Goal: Transaction & Acquisition: Obtain resource

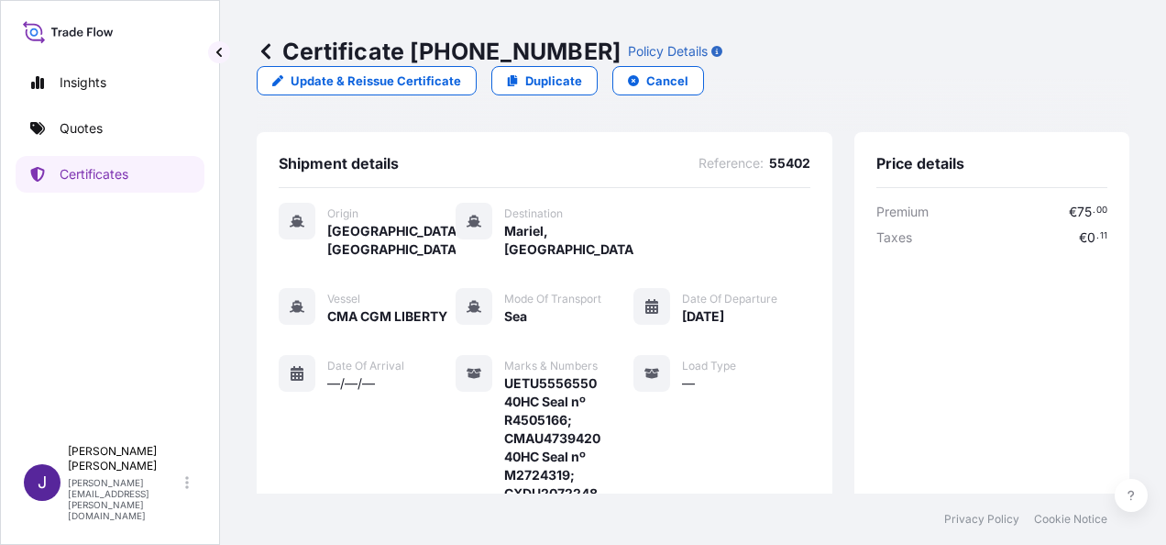
scroll to position [636, 0]
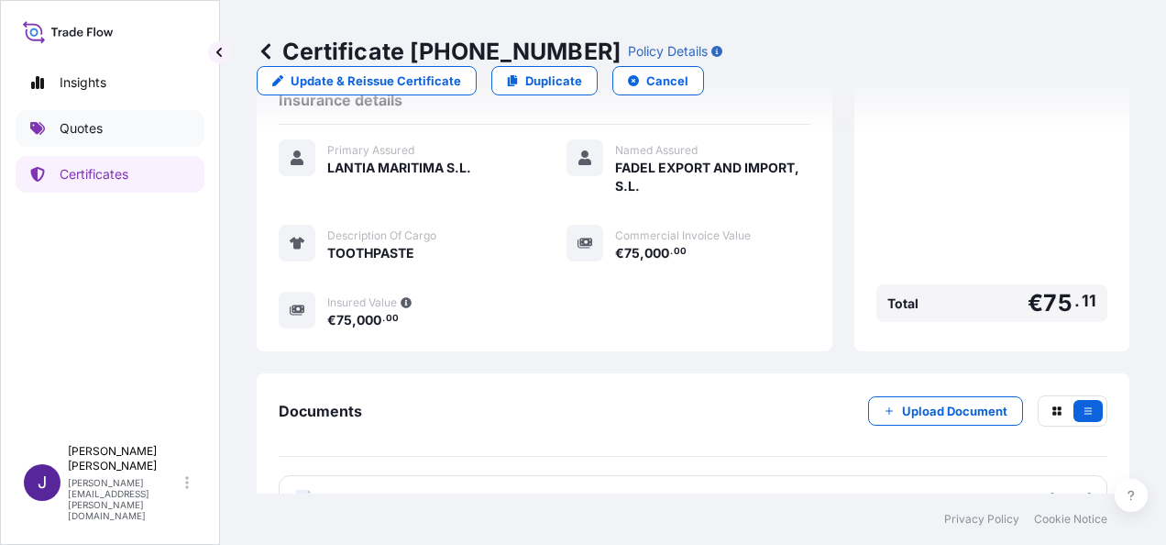
click at [71, 119] on p "Quotes" at bounding box center [81, 128] width 43 height 18
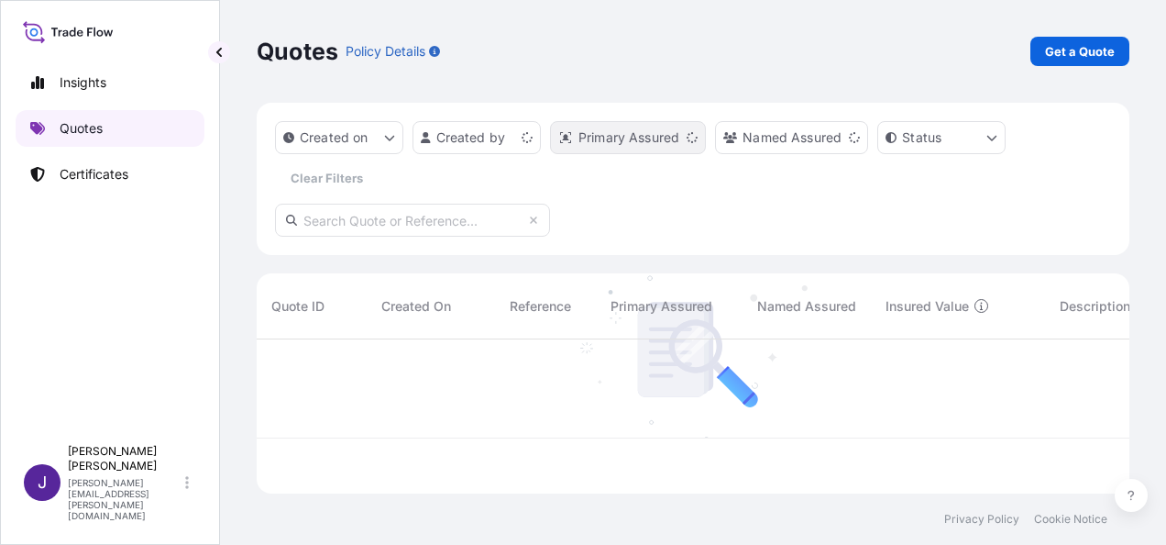
scroll to position [150, 858]
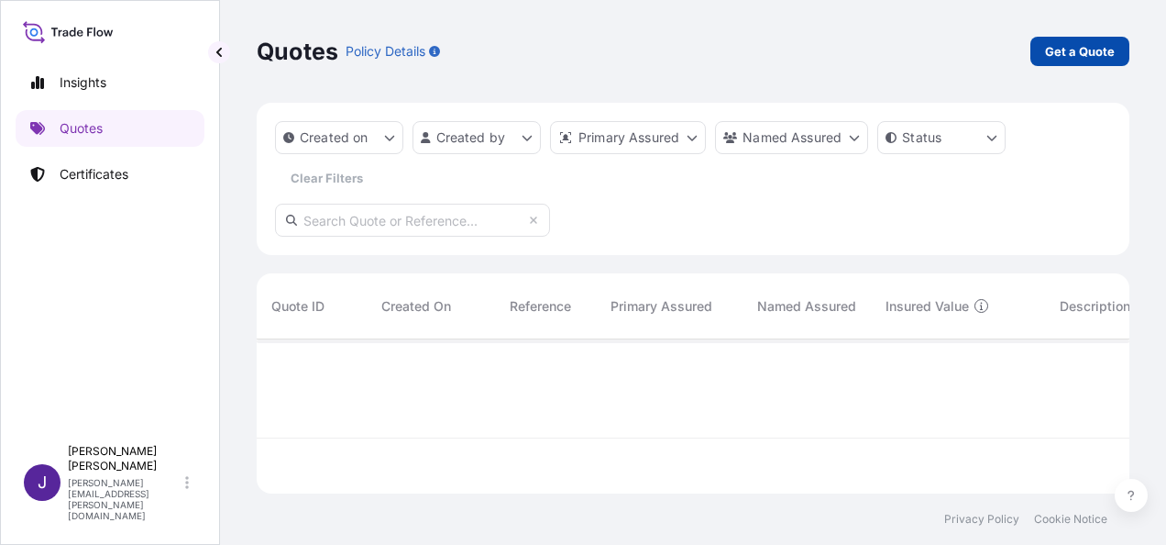
click at [1092, 52] on p "Get a Quote" at bounding box center [1080, 51] width 70 height 18
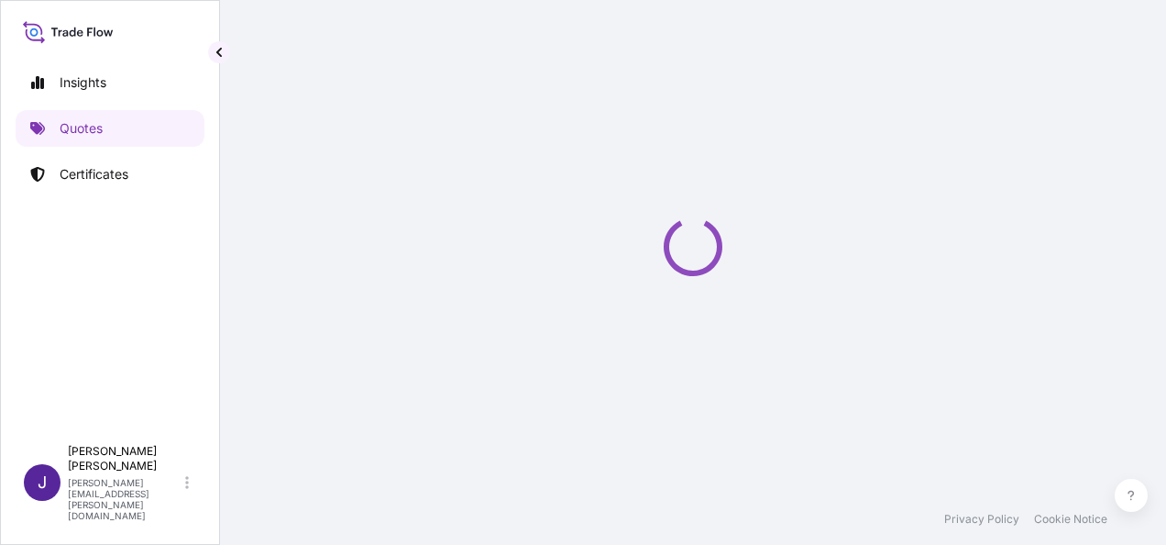
select select "Sea"
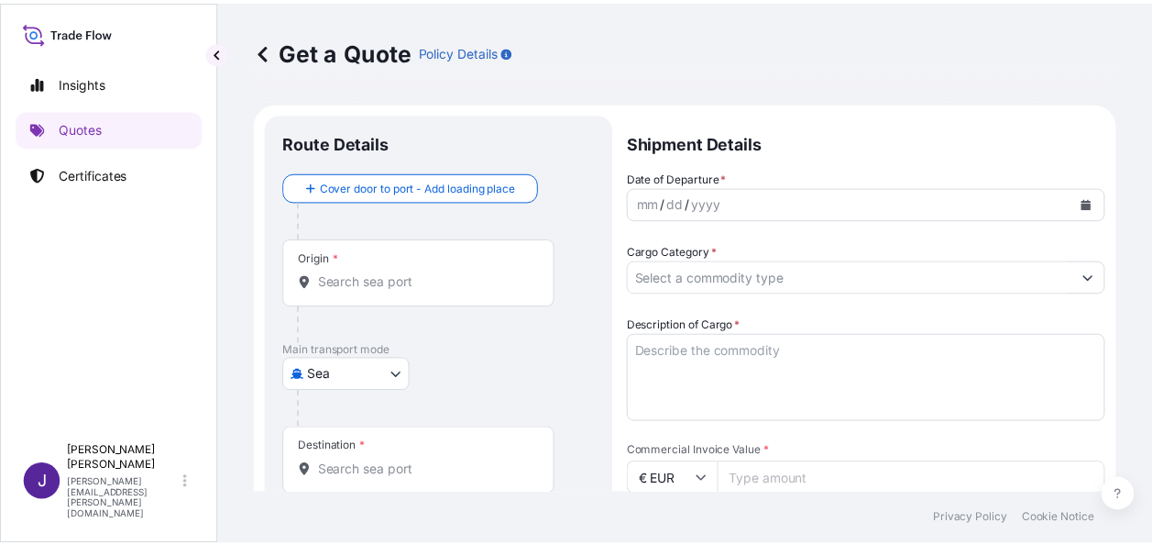
scroll to position [29, 0]
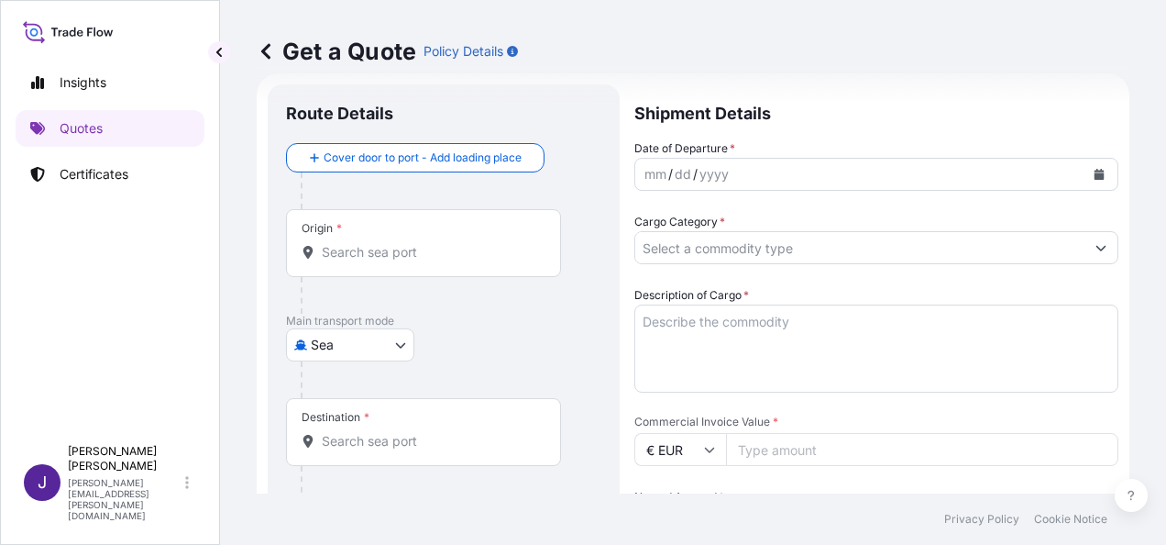
click at [1095, 171] on icon "Calendar" at bounding box center [1100, 174] width 10 height 11
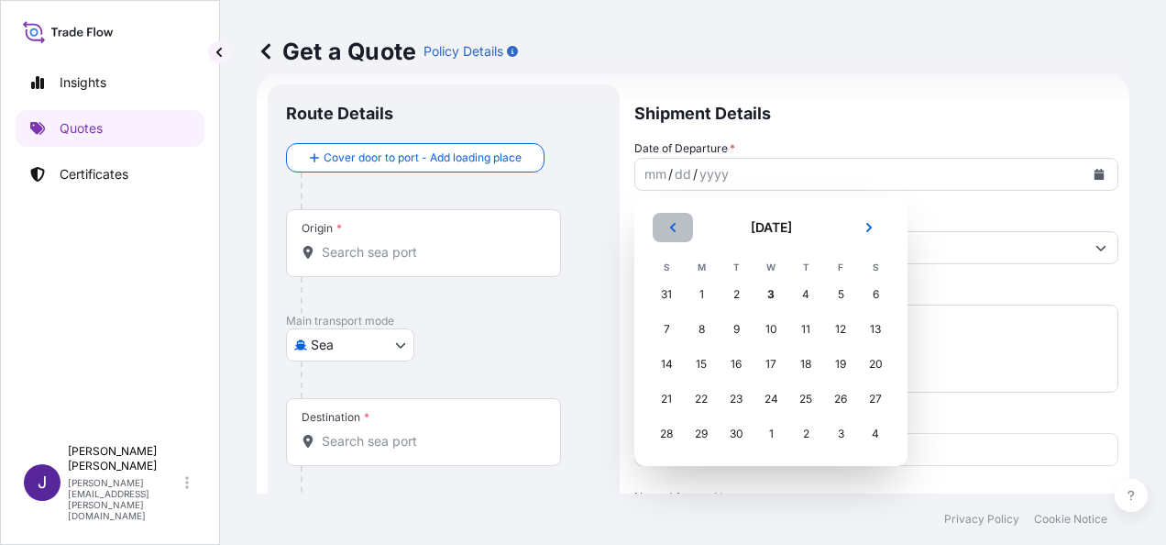
click at [672, 232] on icon "Previous" at bounding box center [672, 227] width 11 height 11
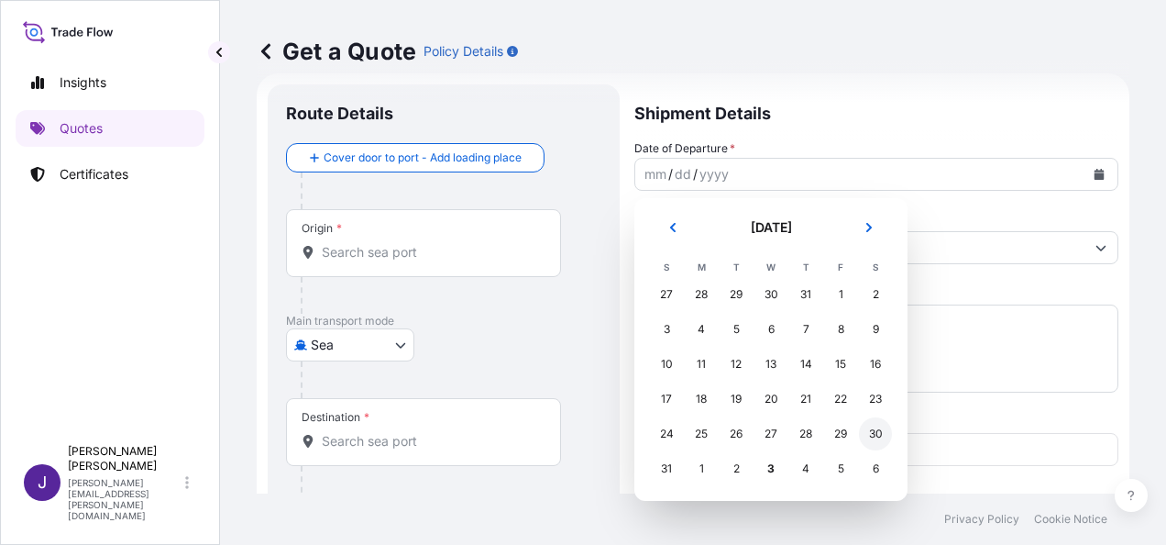
click at [880, 433] on div "30" at bounding box center [875, 433] width 33 height 33
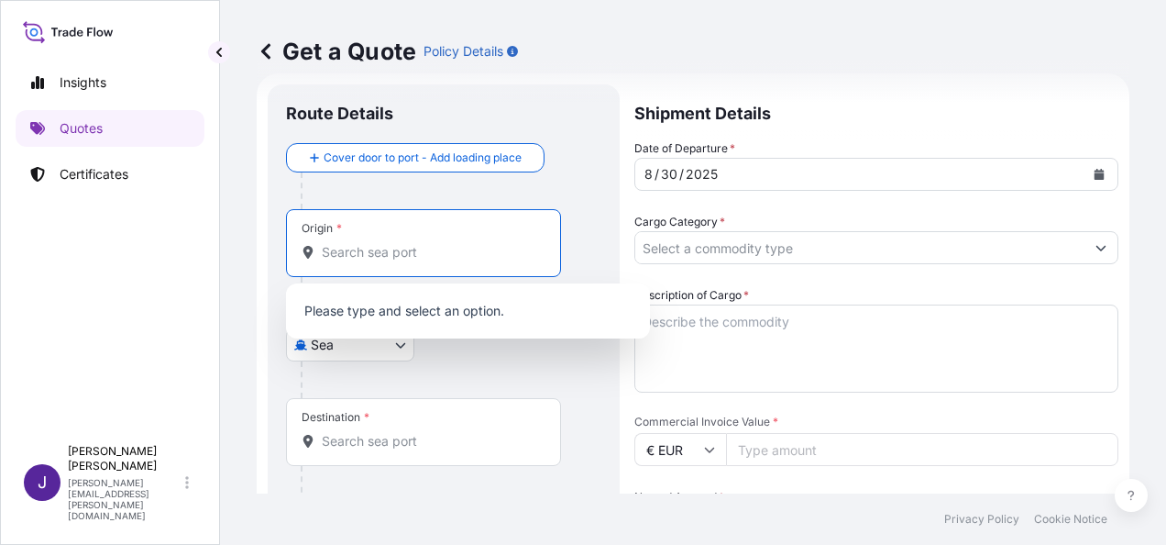
click at [375, 250] on input "Origin *" at bounding box center [430, 252] width 216 height 18
click at [392, 270] on div "Origin *" at bounding box center [423, 243] width 275 height 68
click at [392, 261] on input "Origin * Please select an origin" at bounding box center [430, 252] width 216 height 18
type input "u"
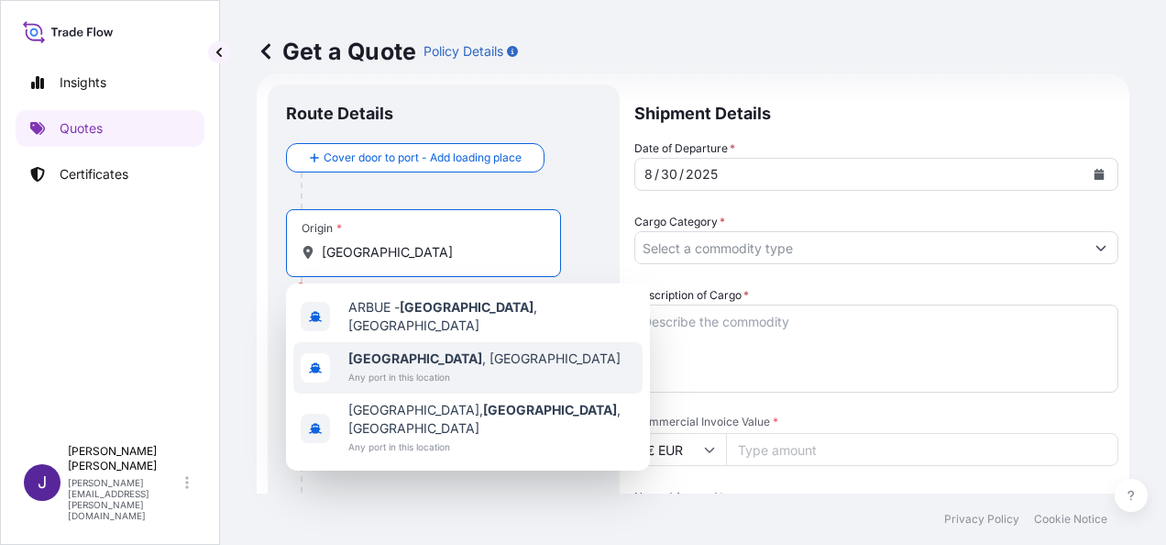
click at [405, 368] on span "Any port in this location" at bounding box center [484, 377] width 272 height 18
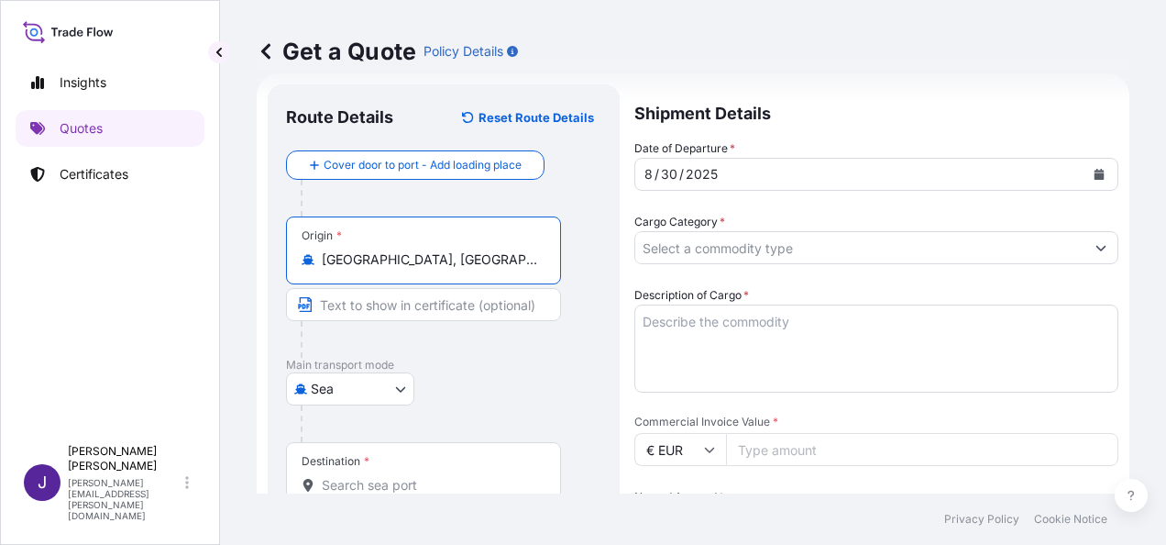
type input "[GEOGRAPHIC_DATA], [GEOGRAPHIC_DATA]"
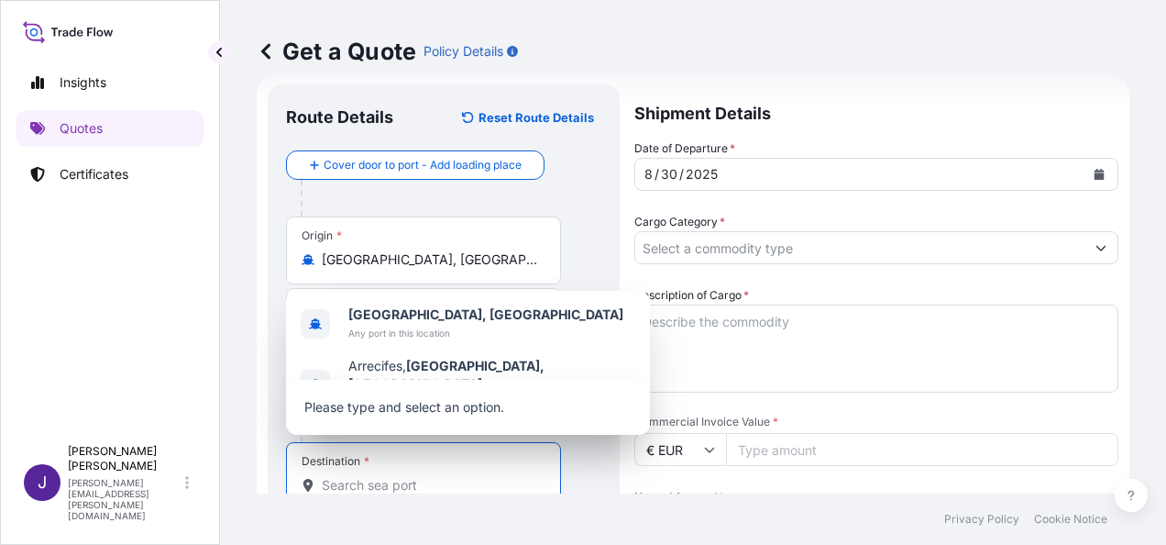
click at [433, 487] on input "Destination *" at bounding box center [430, 485] width 216 height 18
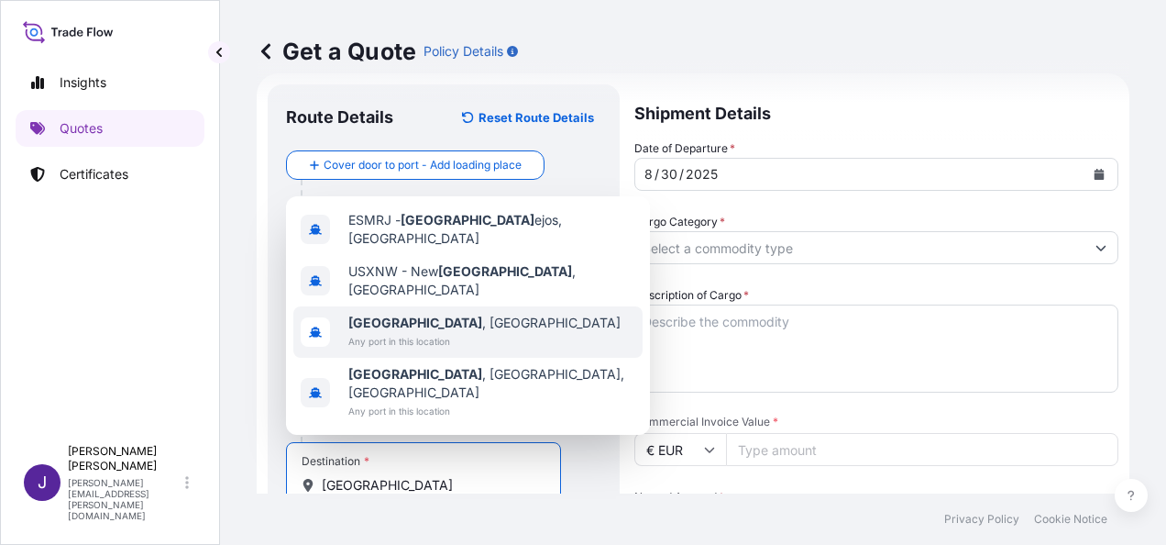
click at [417, 332] on span "[GEOGRAPHIC_DATA] , [GEOGRAPHIC_DATA]" at bounding box center [484, 323] width 272 height 18
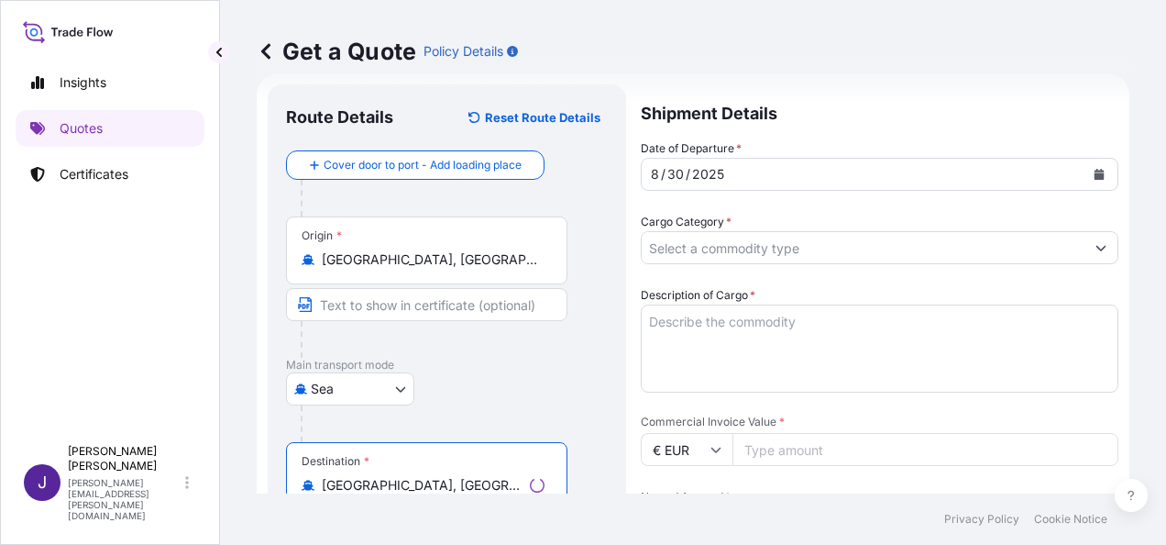
type input "[GEOGRAPHIC_DATA], [GEOGRAPHIC_DATA]"
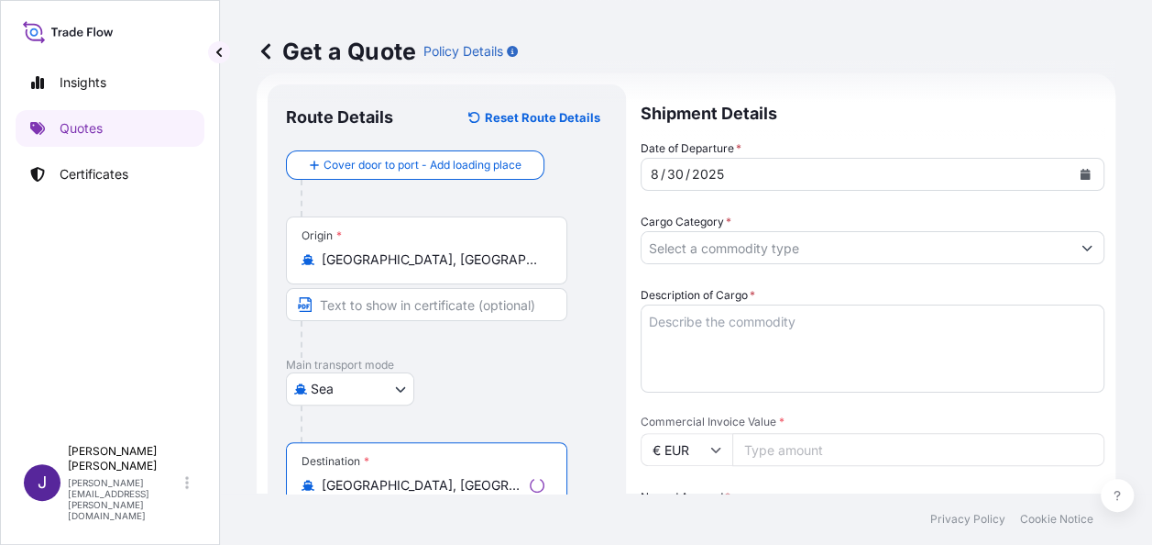
click at [782, 251] on input "Cargo Category *" at bounding box center [856, 247] width 429 height 33
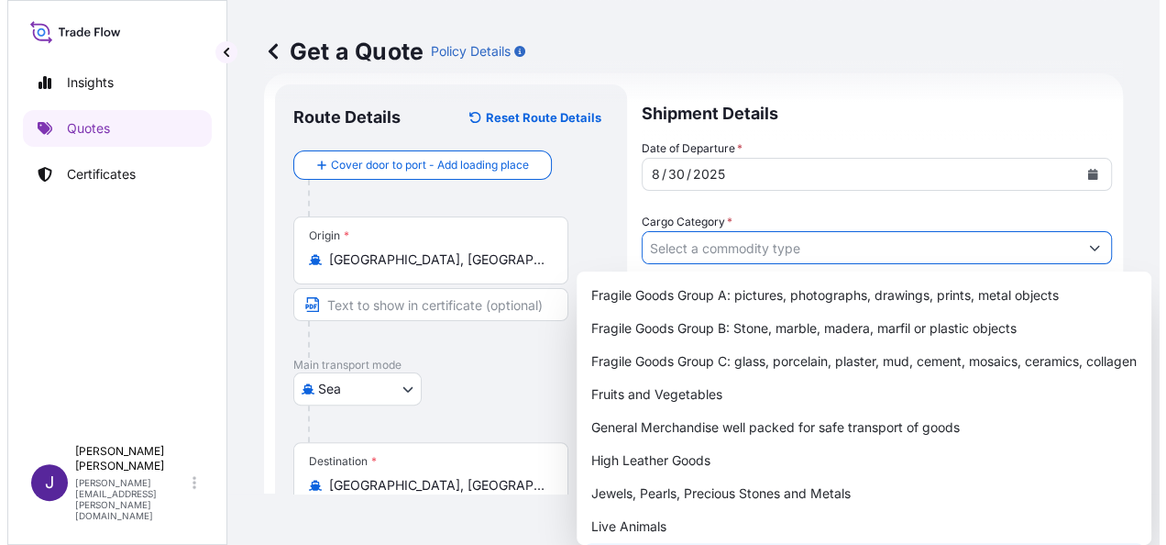
scroll to position [183, 0]
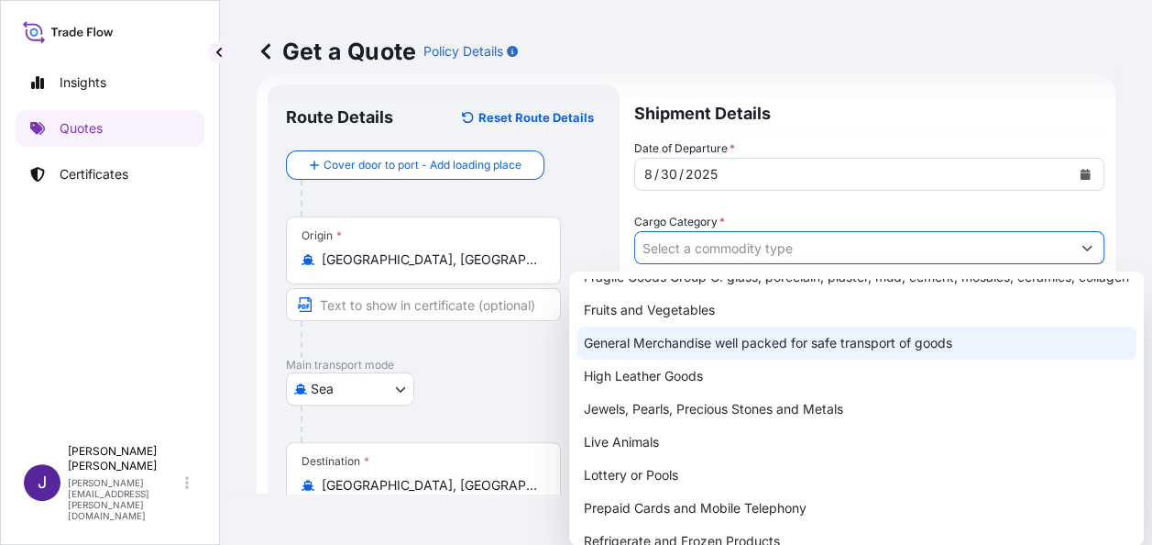
click at [755, 359] on div "General Merchandise well packed for safe transport of goods" at bounding box center [857, 342] width 560 height 33
type input "General Merchandise well packed for safe transport of goods"
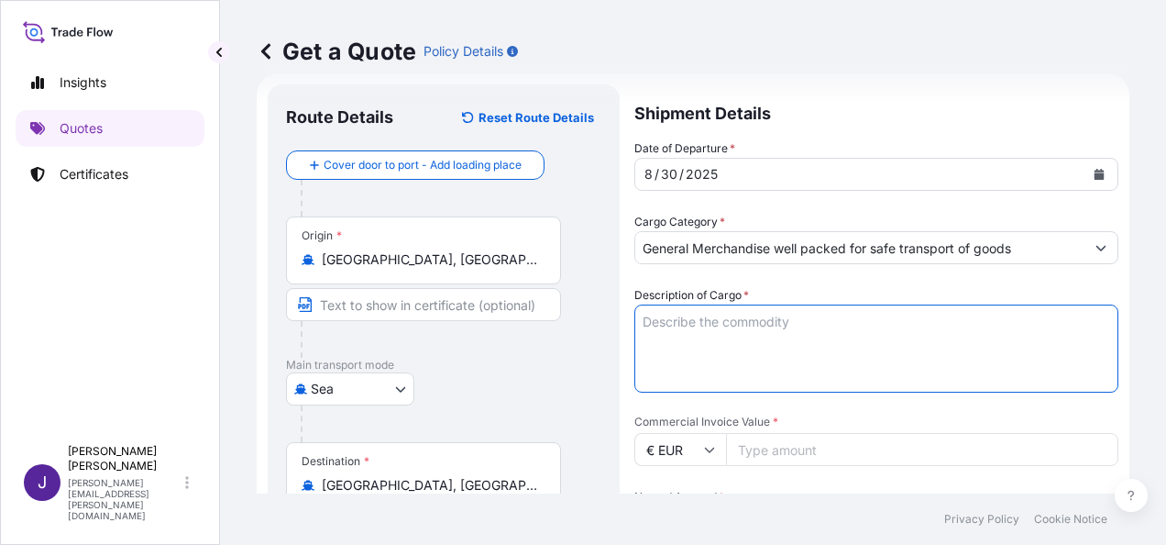
click at [775, 321] on textarea "Description of Cargo *" at bounding box center [876, 348] width 484 height 88
paste textarea "RE 80G A4 AUTOR 500H C/5 EXPO"
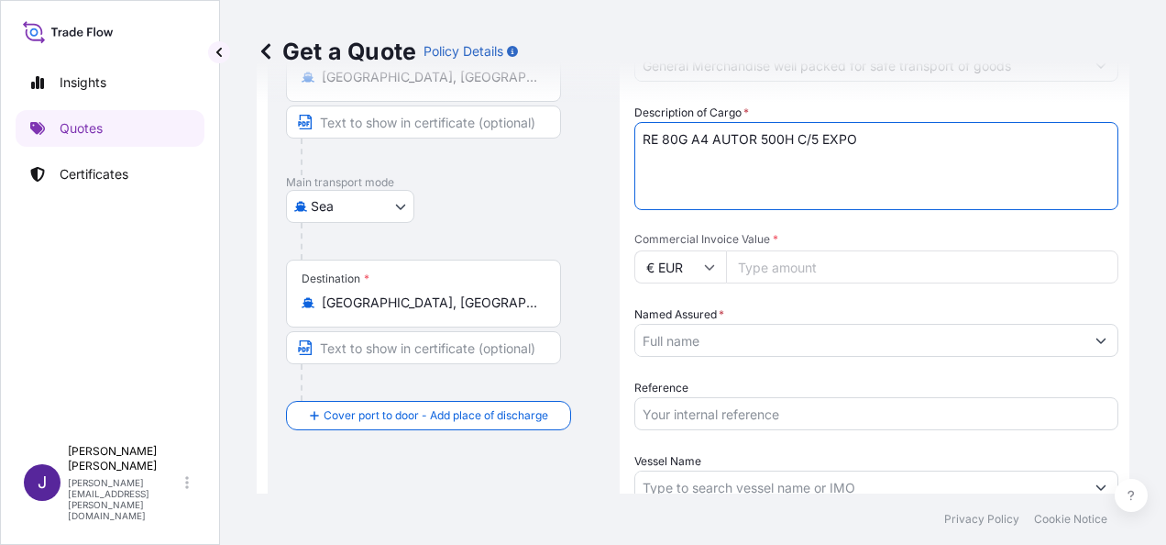
scroll to position [213, 0]
type textarea "RE 80G A4 AUTOR 500H C/5 EXPO"
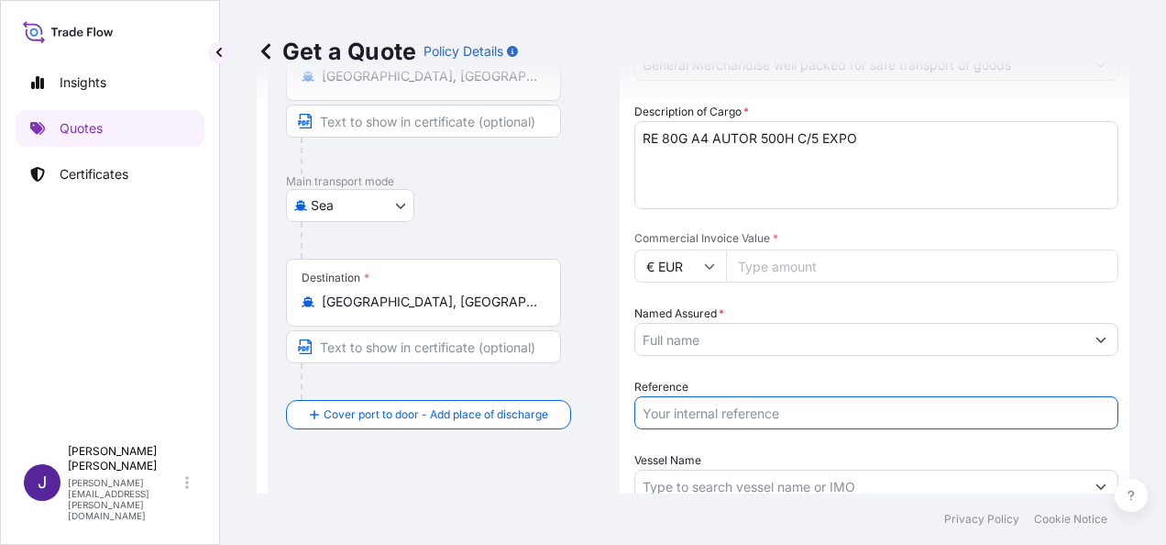
click at [702, 413] on input "Reference" at bounding box center [876, 412] width 484 height 33
type input "52789"
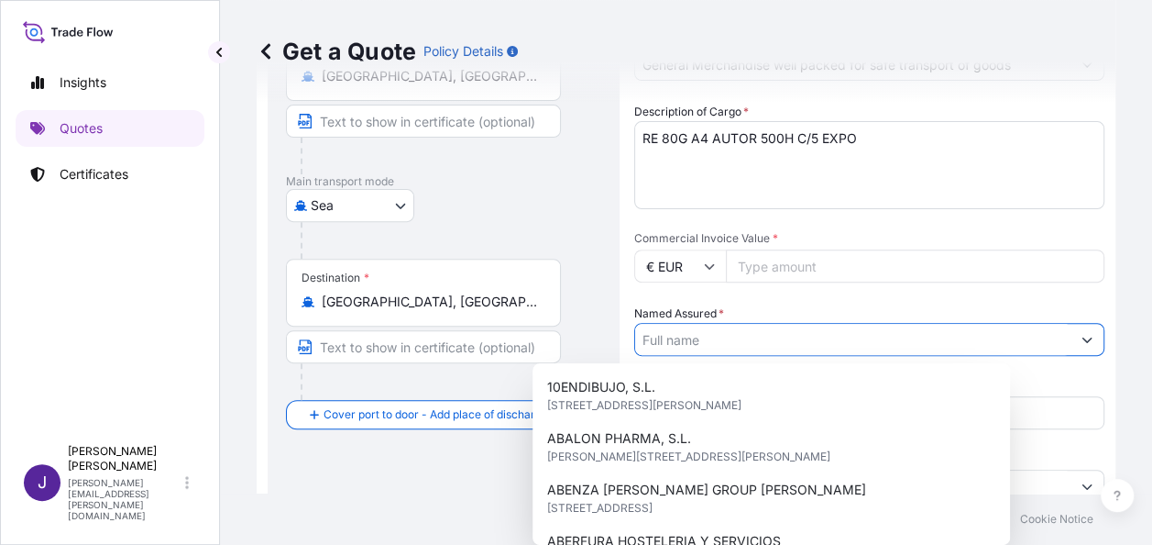
click at [723, 346] on input "Named Assured *" at bounding box center [852, 339] width 435 height 33
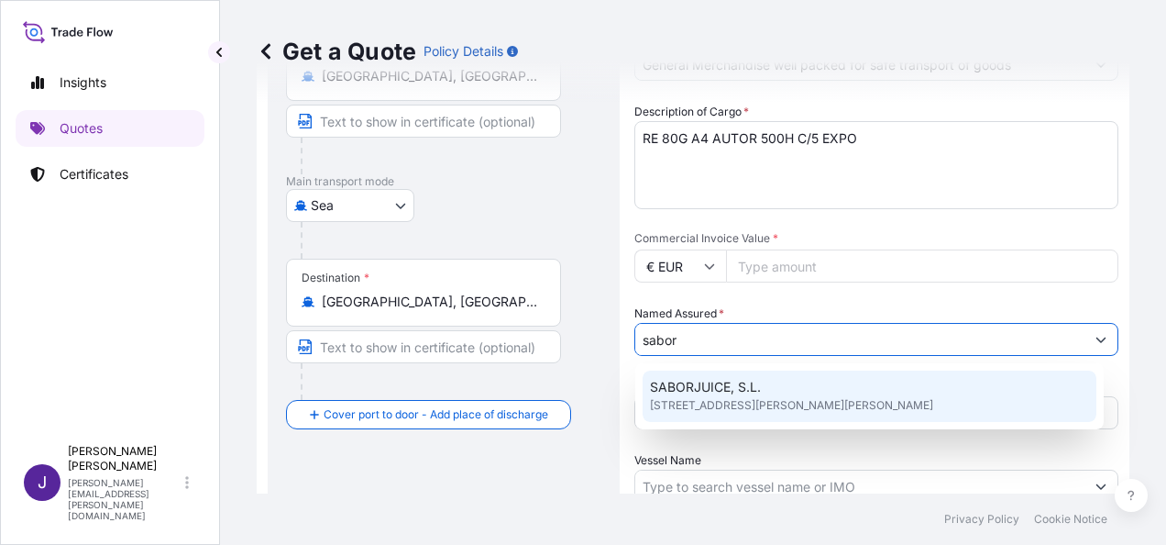
click at [721, 396] on span "[STREET_ADDRESS][PERSON_NAME][PERSON_NAME]" at bounding box center [791, 405] width 283 height 18
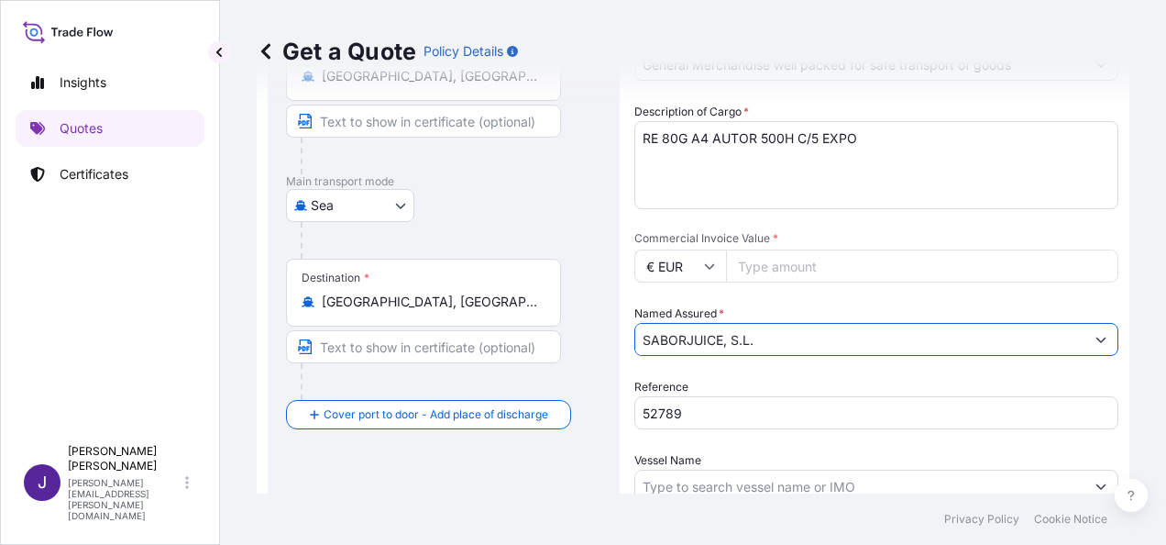
type input "SABORJUICE, S.L."
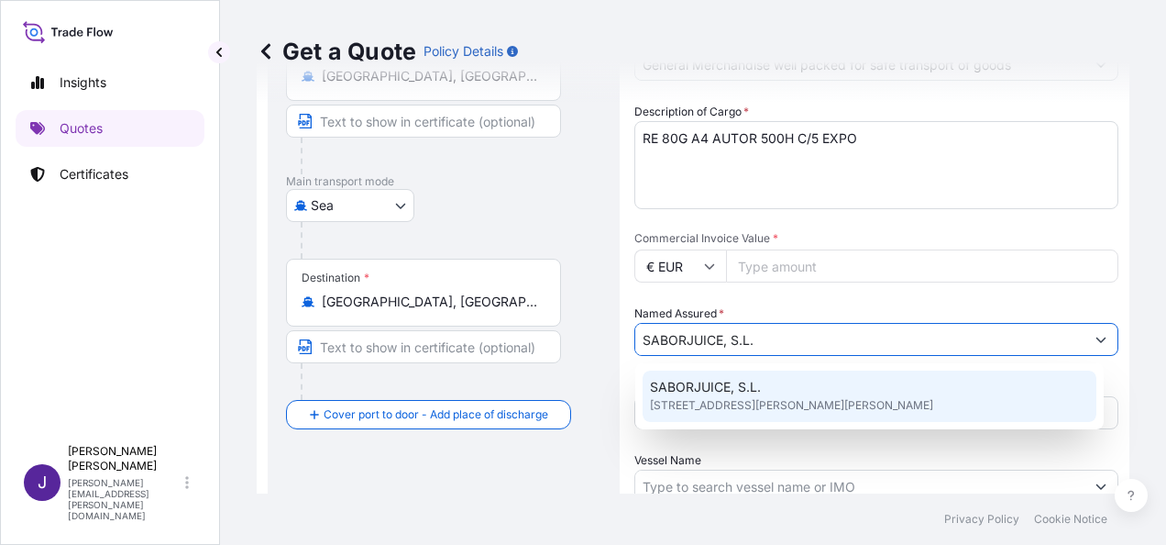
click at [824, 260] on input "Commercial Invoice Value *" at bounding box center [922, 265] width 392 height 33
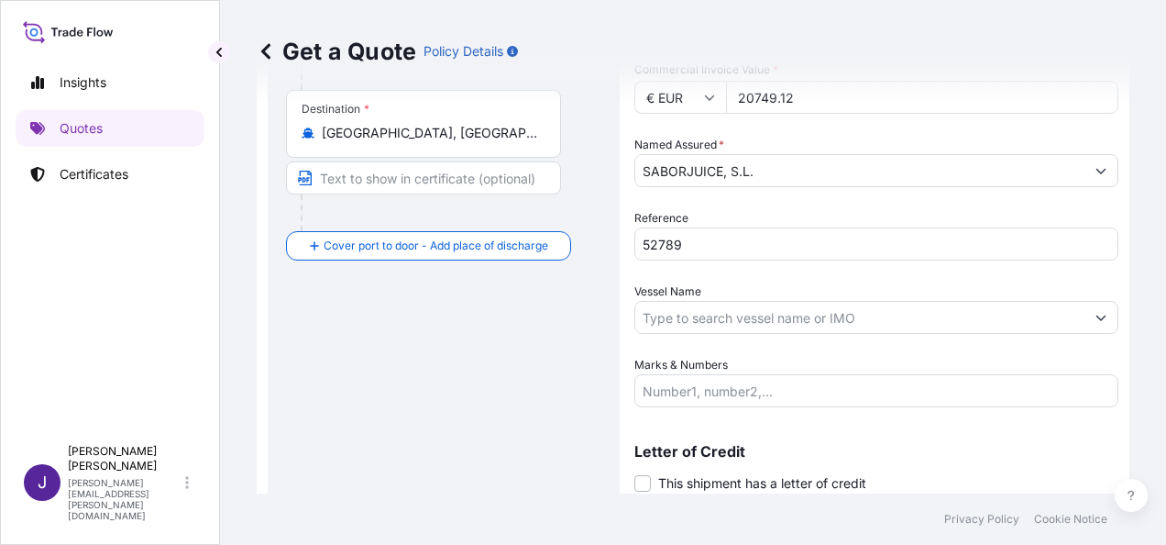
scroll to position [396, 0]
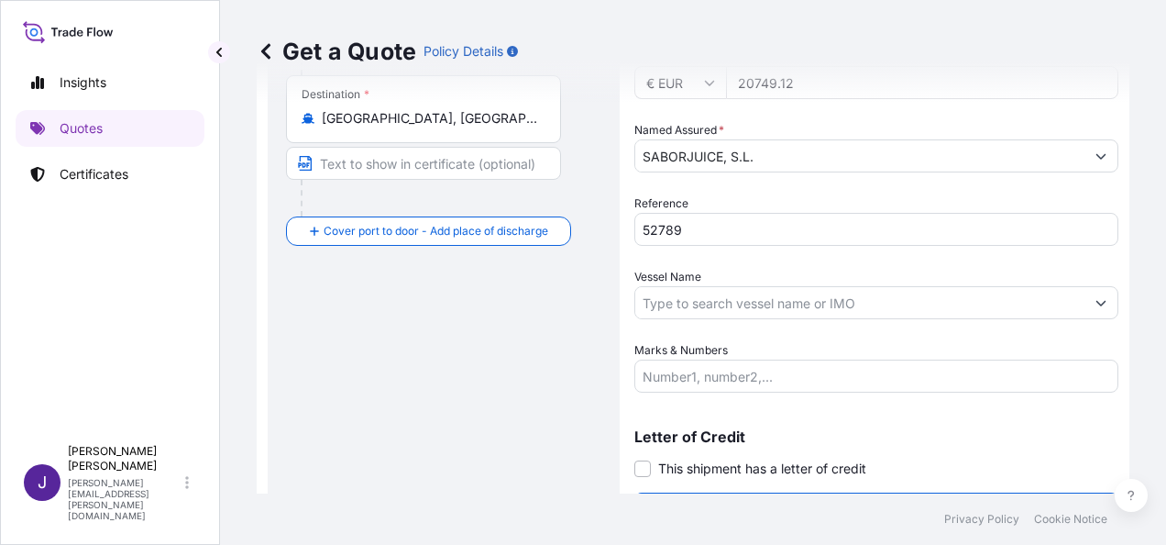
type input "20749.12"
click at [790, 293] on input "Vessel Name" at bounding box center [859, 302] width 449 height 33
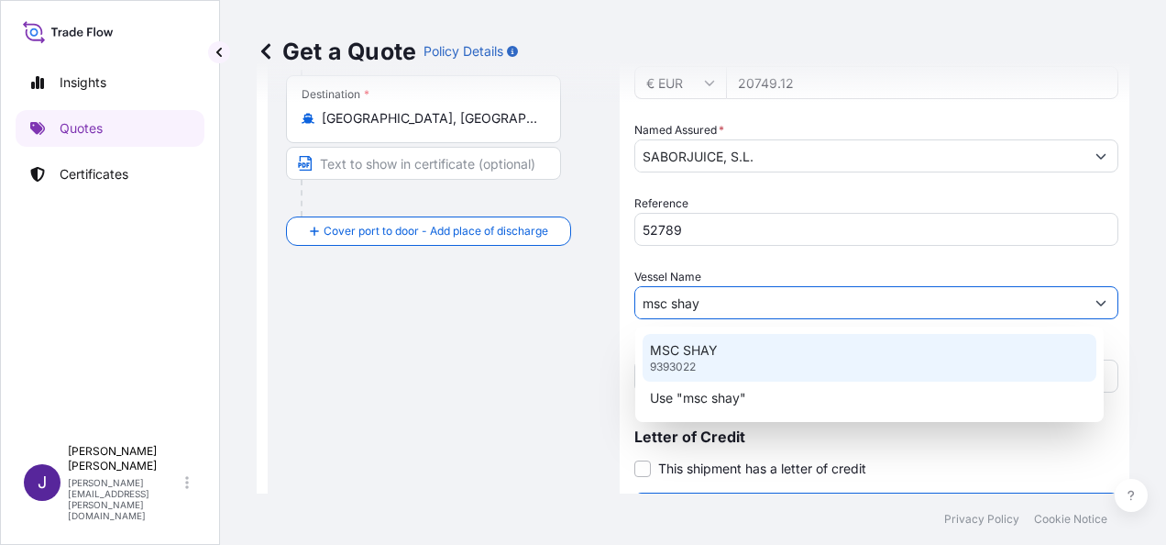
click at [716, 350] on p "MSC SHAY" at bounding box center [684, 350] width 68 height 18
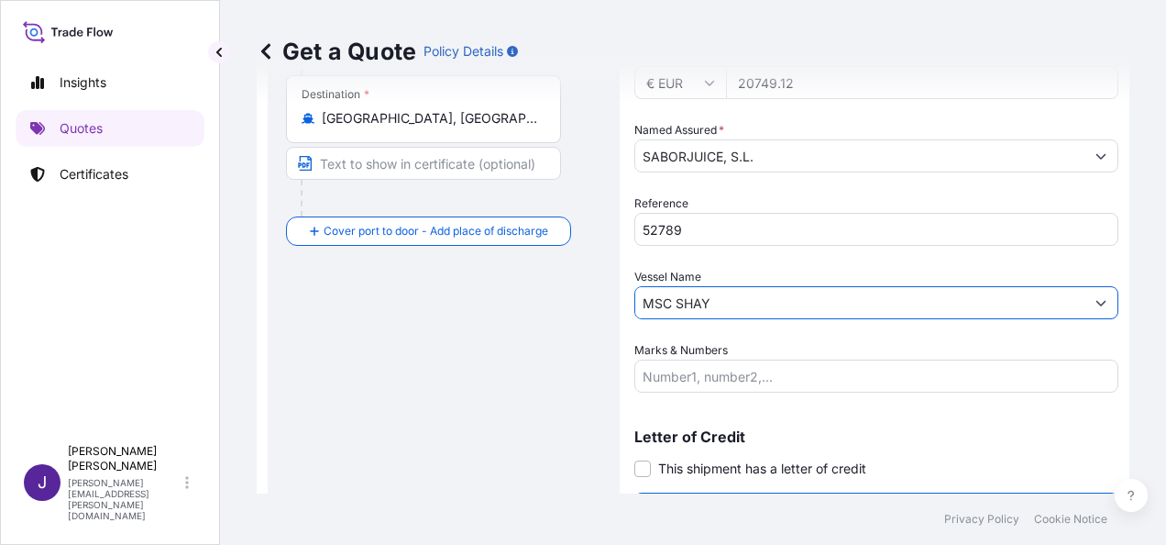
type input "MSC SHAY"
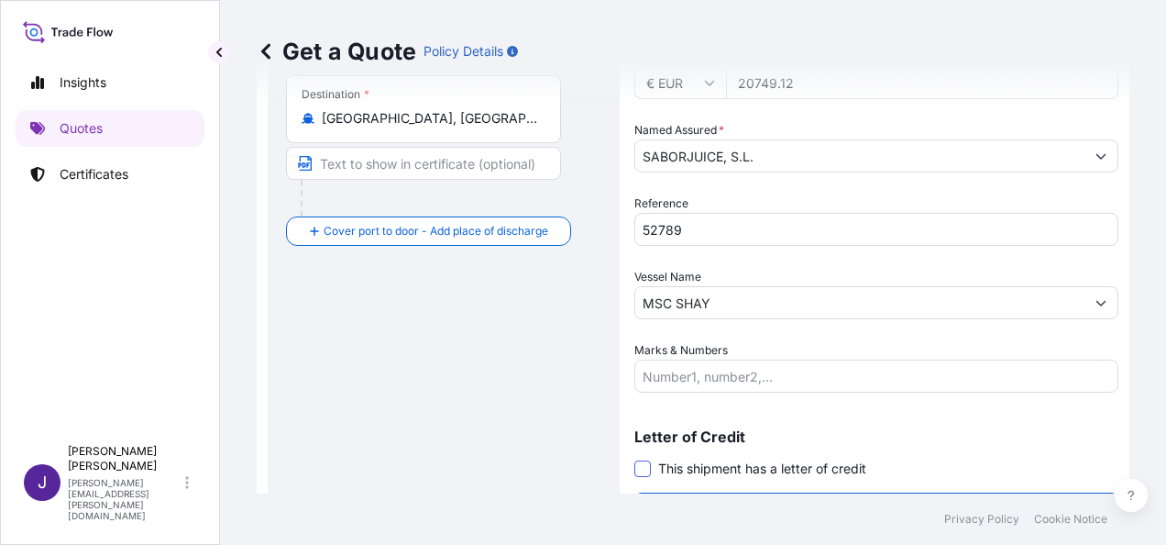
click at [644, 465] on span at bounding box center [642, 468] width 17 height 17
click at [634, 458] on input "This shipment has a letter of credit" at bounding box center [634, 458] width 0 height 0
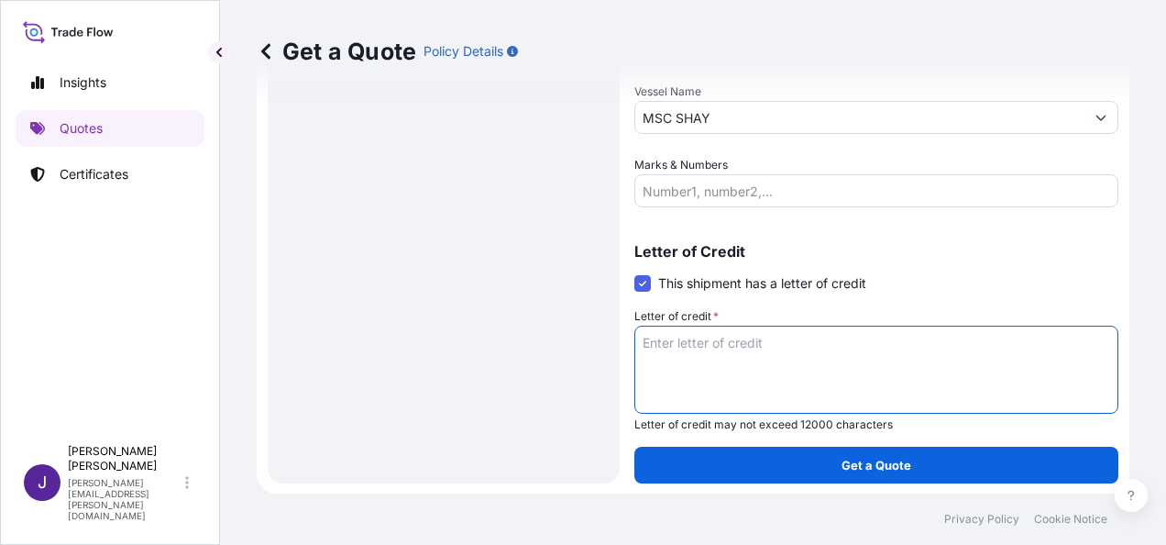
click at [697, 354] on textarea "Letter of credit *" at bounding box center [876, 369] width 484 height 88
paste textarea "SABORJUICE, S.L. C/ [PERSON_NAME] [PERSON_NAME], 5 - Bº"
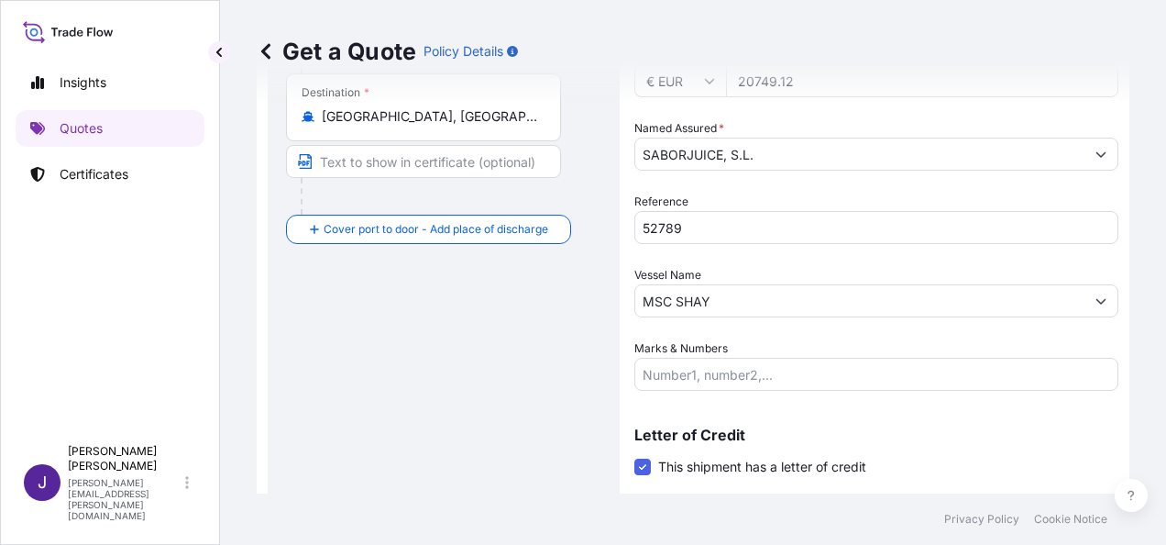
scroll to position [306, 0]
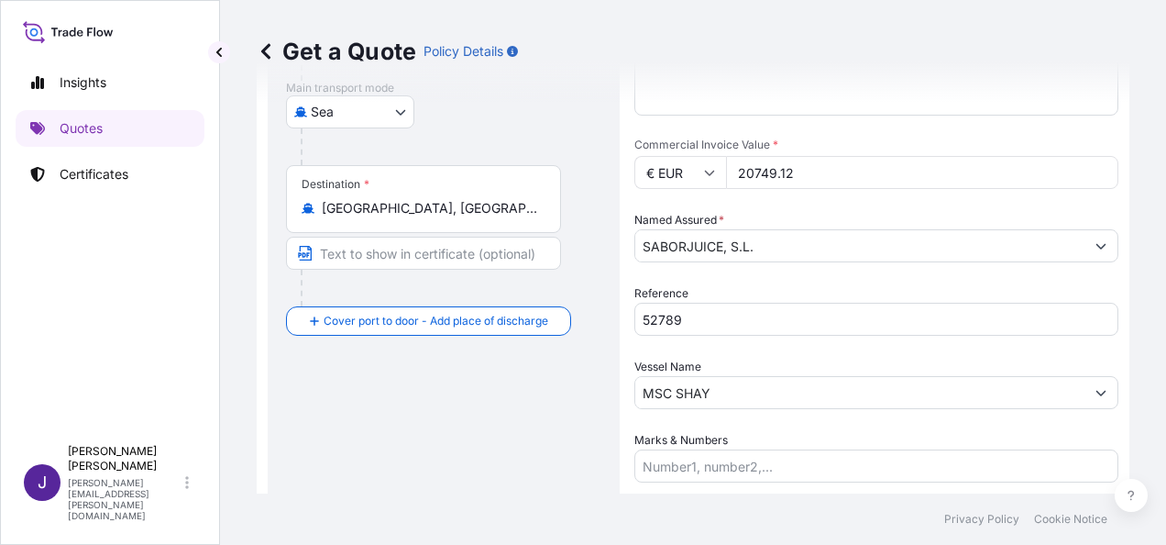
type textarea "SABORJUICE, S.L. C/ [PERSON_NAME] [PERSON_NAME], 5 - Bº"
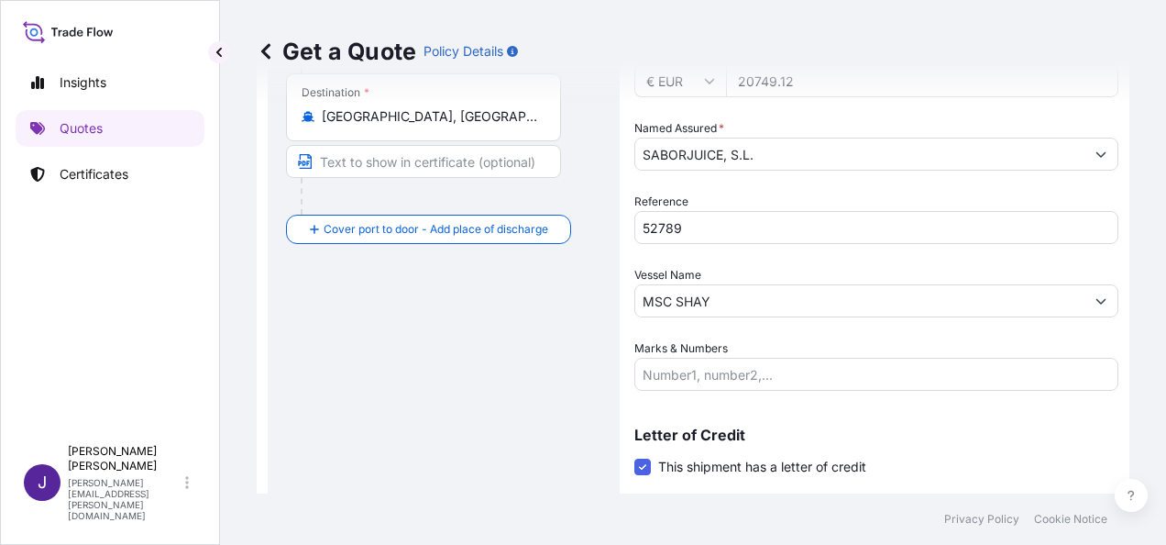
scroll to position [581, 0]
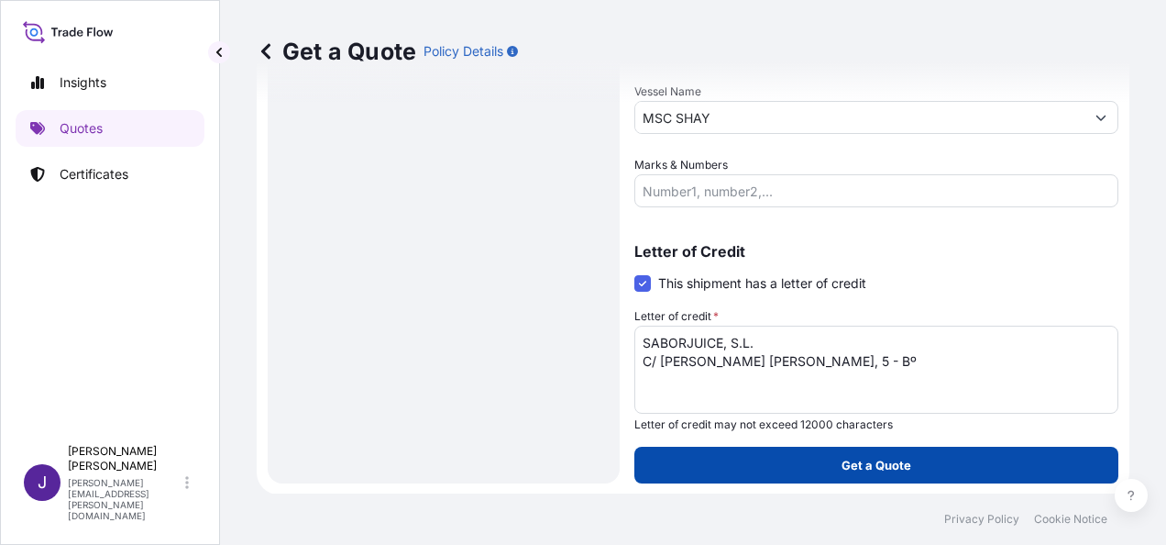
click at [903, 461] on p "Get a Quote" at bounding box center [877, 465] width 70 height 18
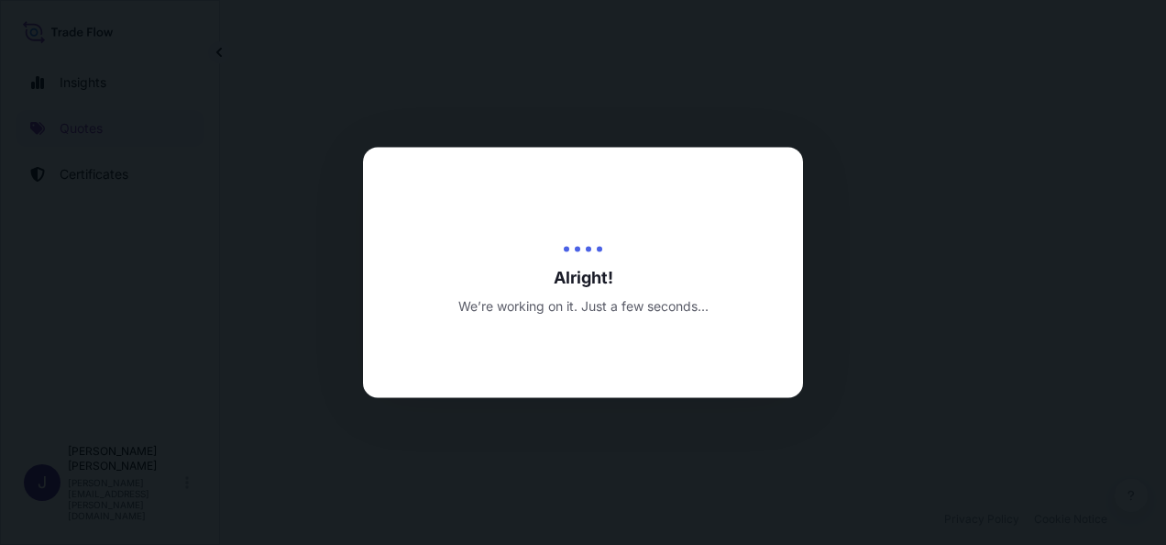
select select "Sea"
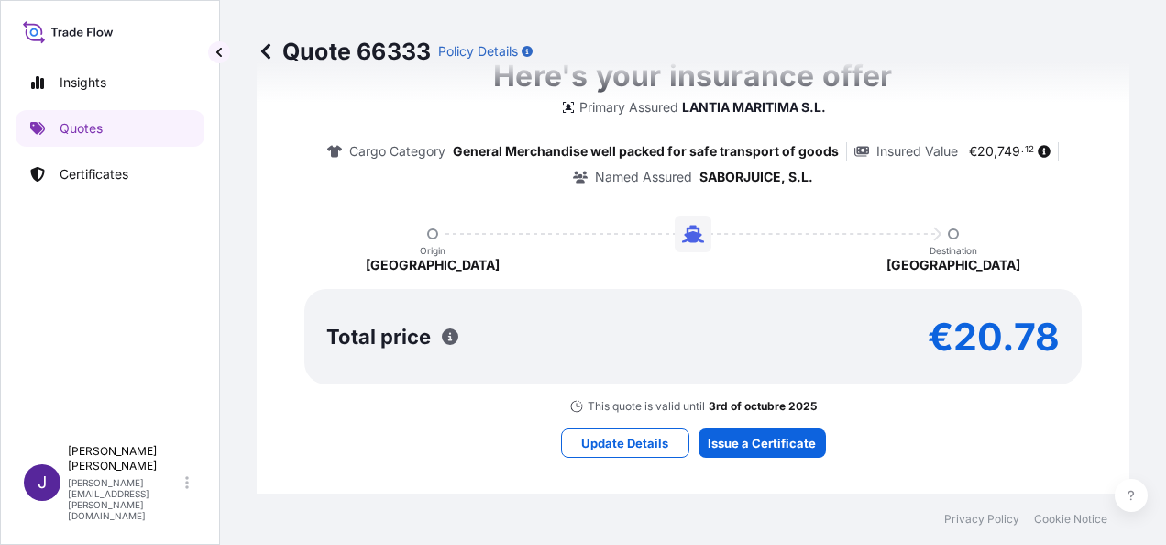
scroll to position [1551, 0]
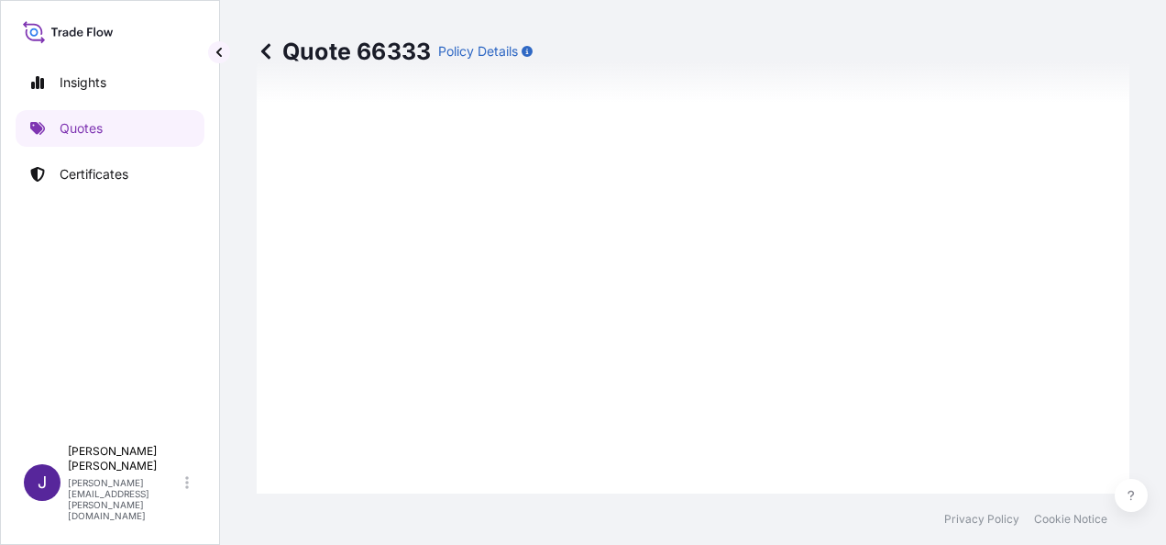
type input "[DATE]"
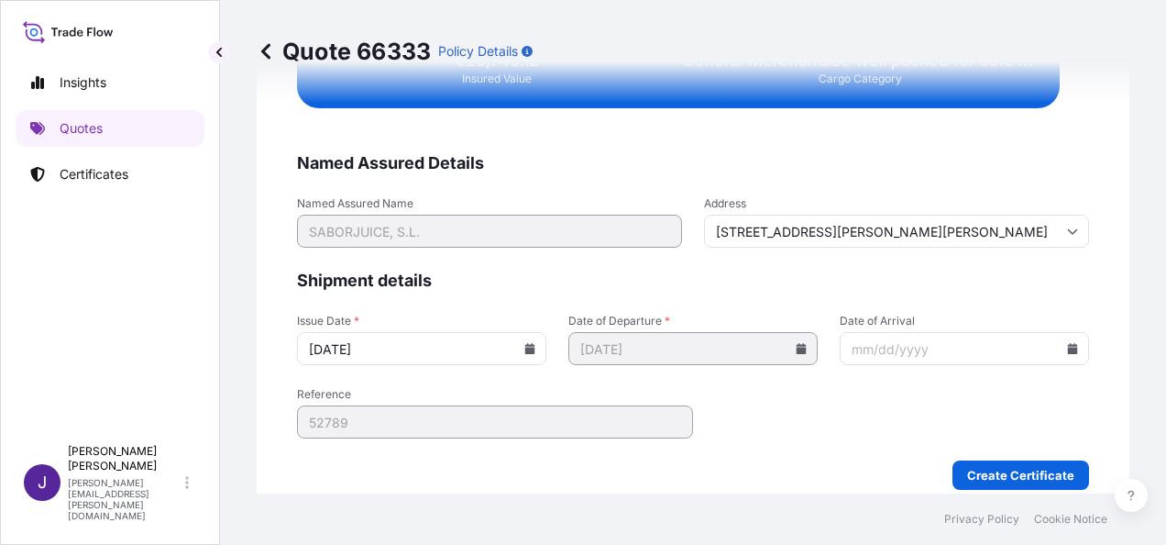
scroll to position [3743, 0]
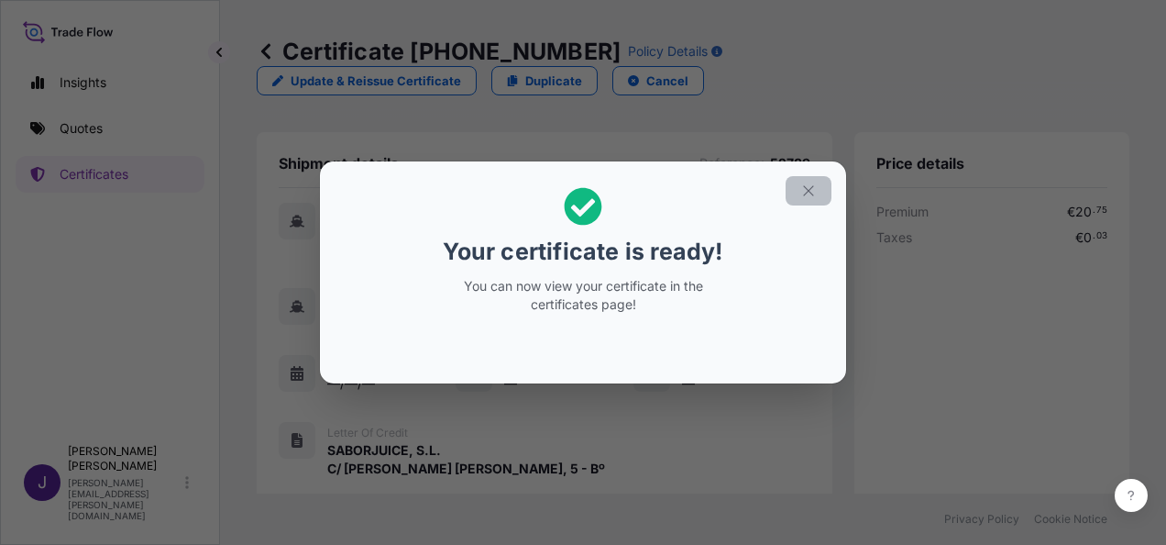
click at [812, 196] on icon "button" at bounding box center [808, 190] width 17 height 17
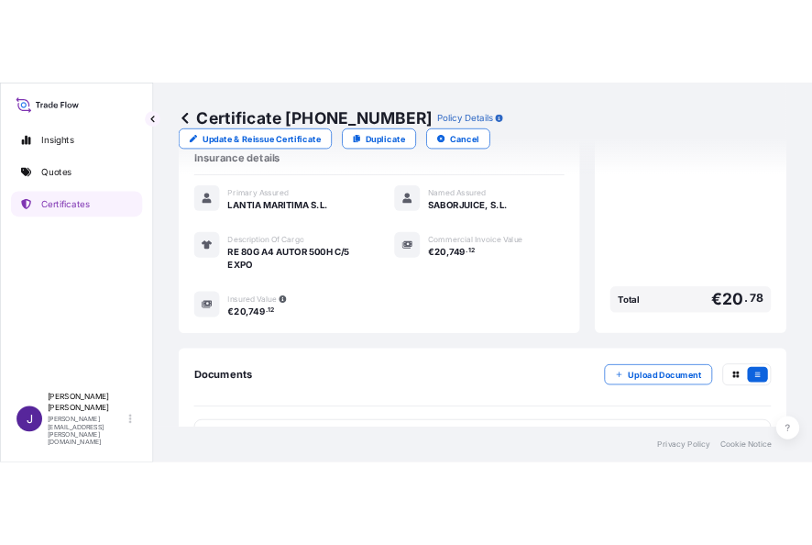
scroll to position [471, 0]
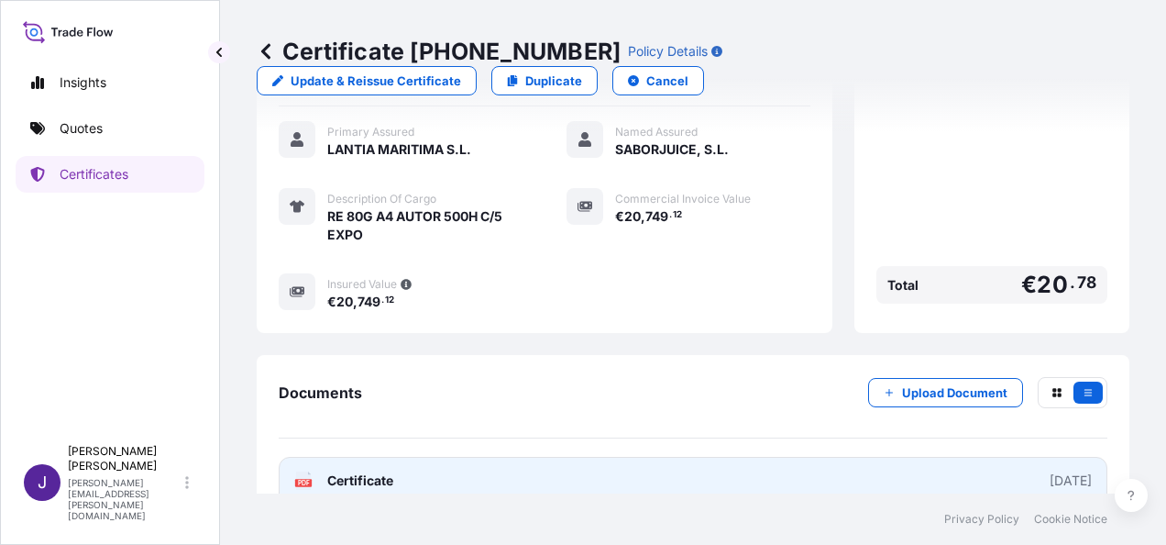
click at [539, 457] on link "PDF Certificate [DATE]" at bounding box center [693, 481] width 829 height 48
